Goal: Download file/media

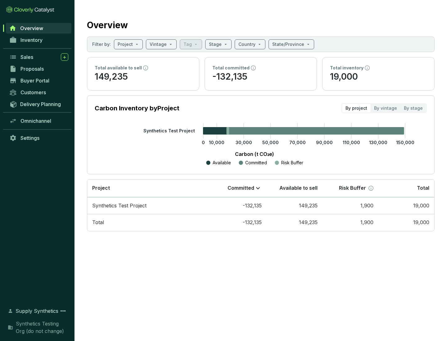
click at [39, 69] on span "Proposals" at bounding box center [31, 69] width 23 height 6
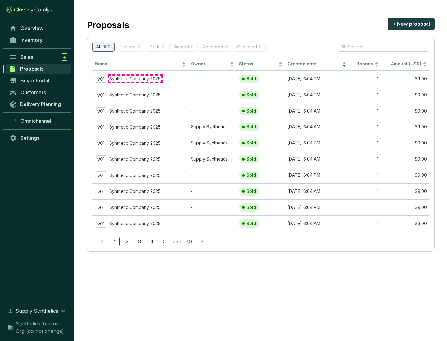
click at [135, 79] on p "Synthetic Company 2025" at bounding box center [134, 79] width 51 height 6
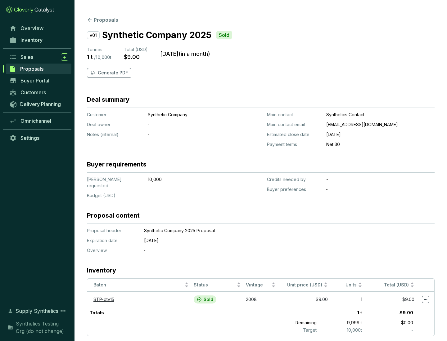
click at [112, 73] on p "Generate PDF" at bounding box center [113, 73] width 30 height 6
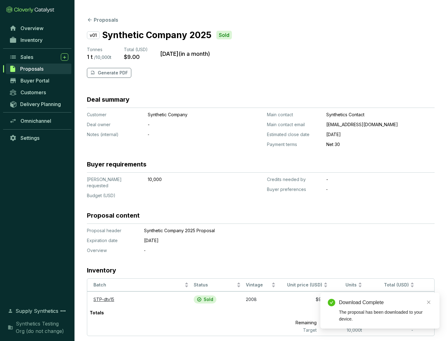
click at [385, 303] on div "Download Complete" at bounding box center [385, 302] width 93 height 7
